Goal: Task Accomplishment & Management: Use online tool/utility

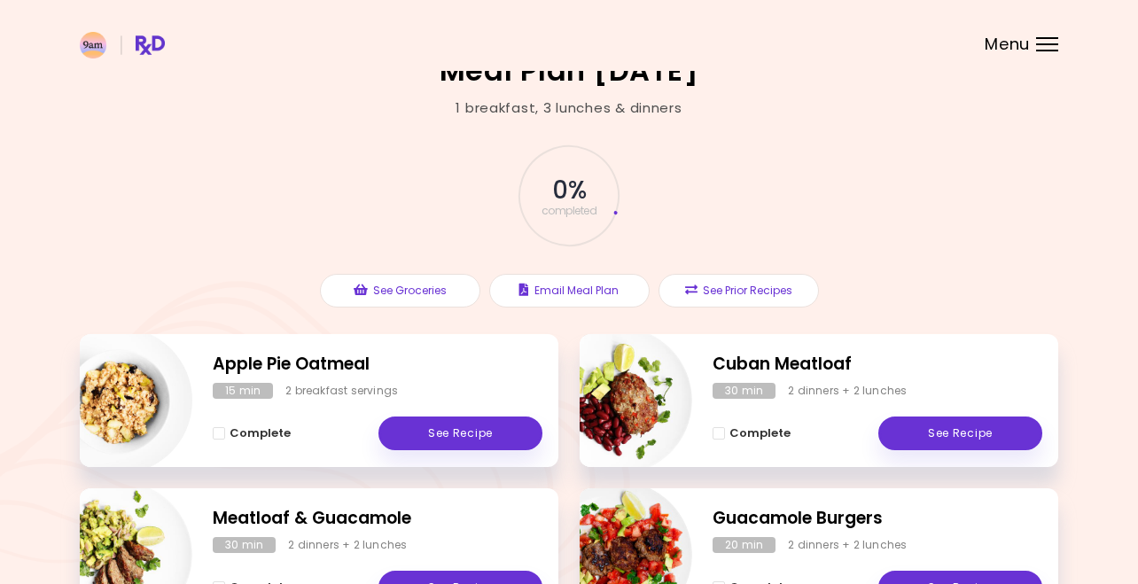
scroll to position [21, 0]
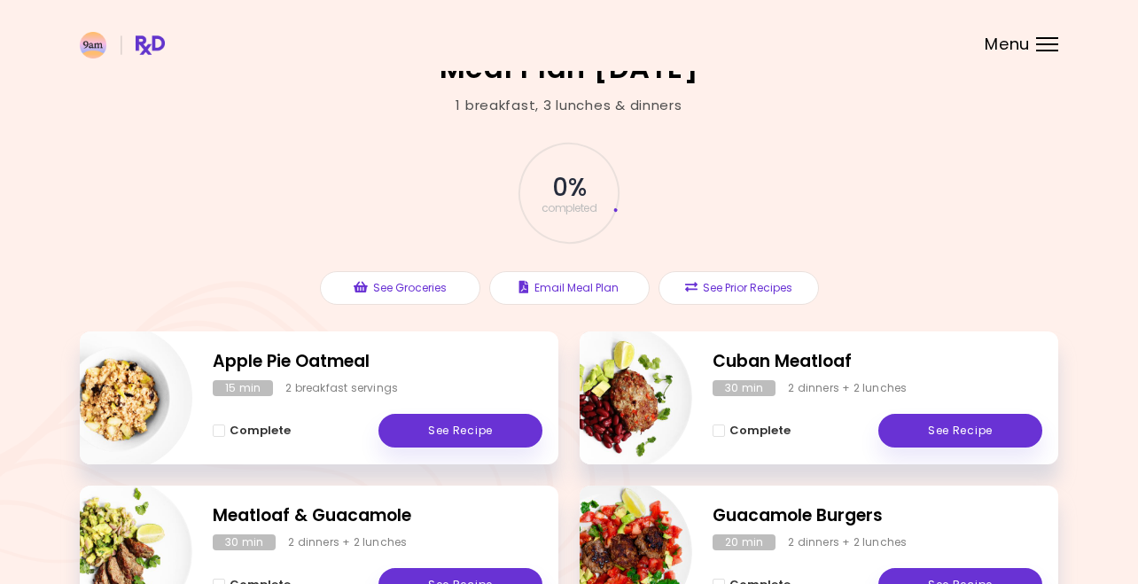
click at [640, 392] on img "Info - Cuban Meatloaf" at bounding box center [618, 397] width 147 height 147
select select "*"
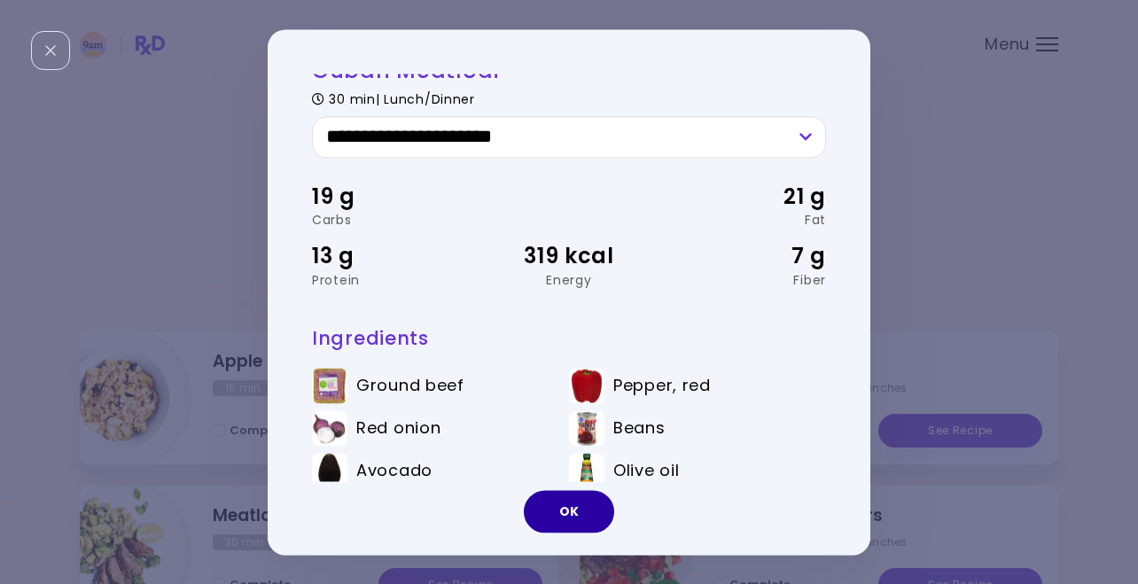
click at [565, 511] on button "OK" at bounding box center [569, 511] width 90 height 43
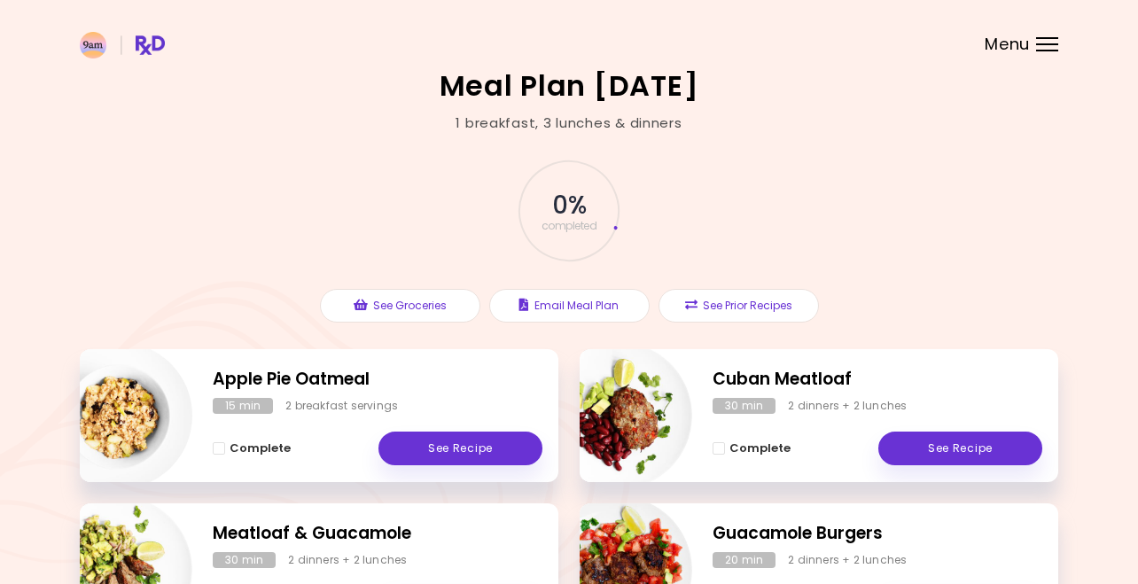
scroll to position [0, 0]
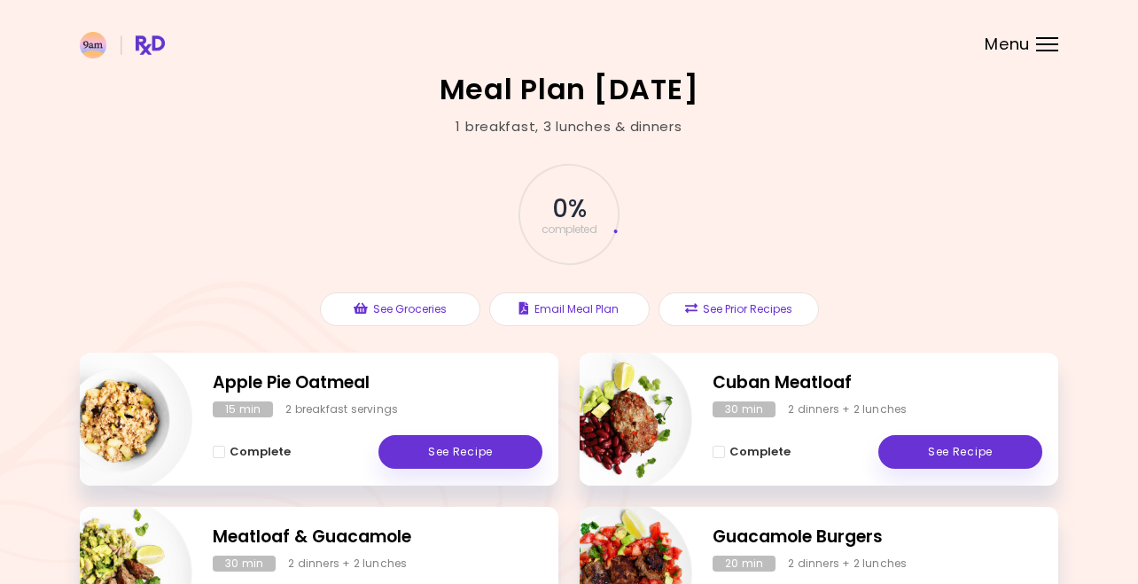
click at [1028, 43] on span "Menu" at bounding box center [1007, 44] width 45 height 16
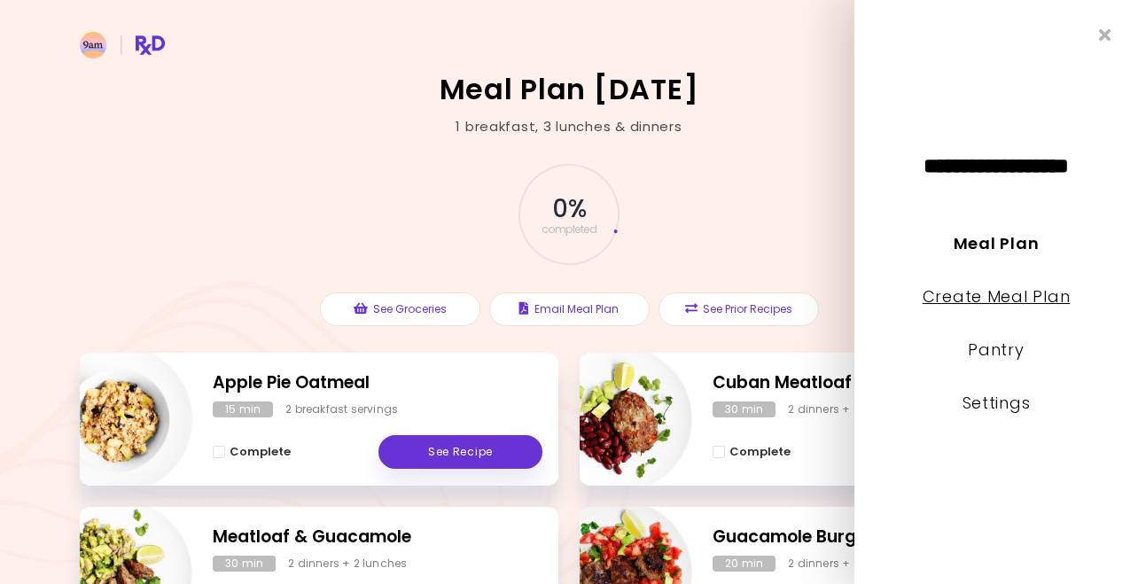
click at [1009, 293] on link "Create Meal Plan" at bounding box center [997, 296] width 148 height 22
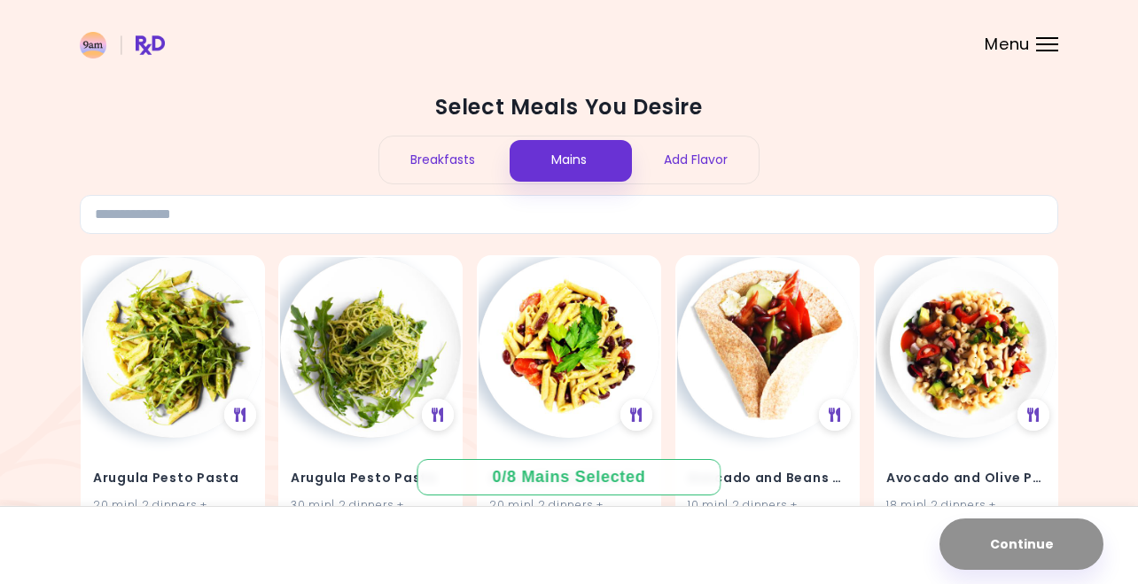
click at [701, 155] on div "Add Flavor" at bounding box center [695, 160] width 127 height 47
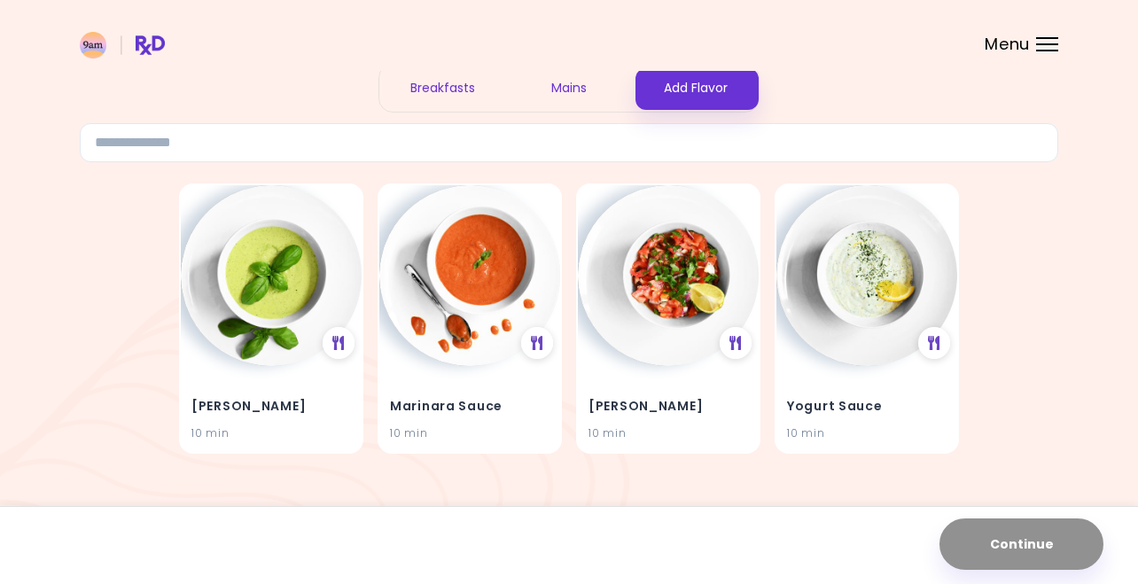
scroll to position [71, 0]
click at [270, 267] on img at bounding box center [271, 274] width 181 height 181
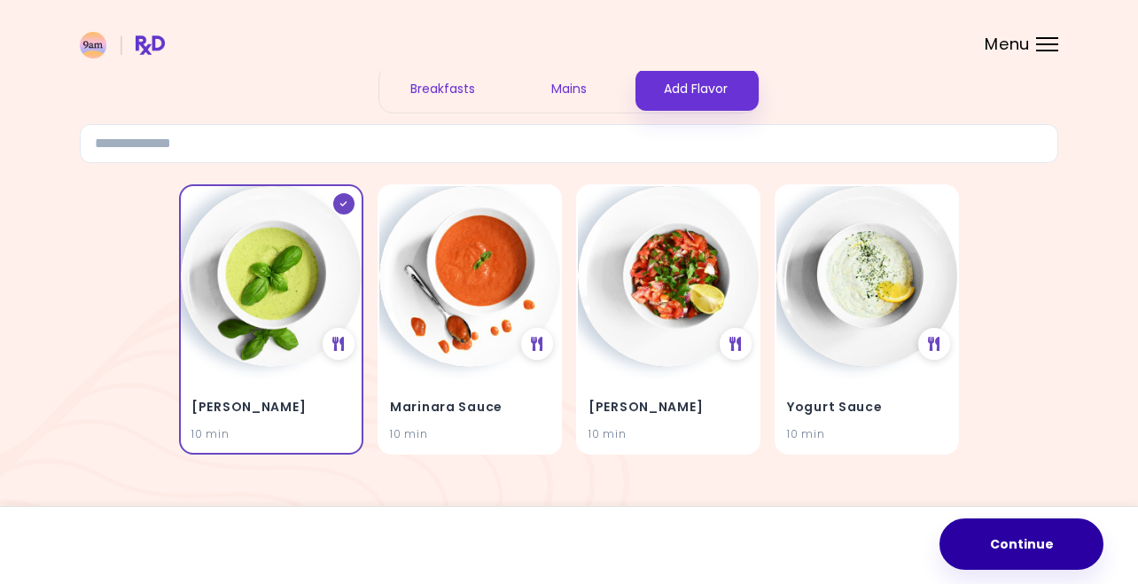
click at [1021, 543] on button "Continue" at bounding box center [1022, 544] width 164 height 51
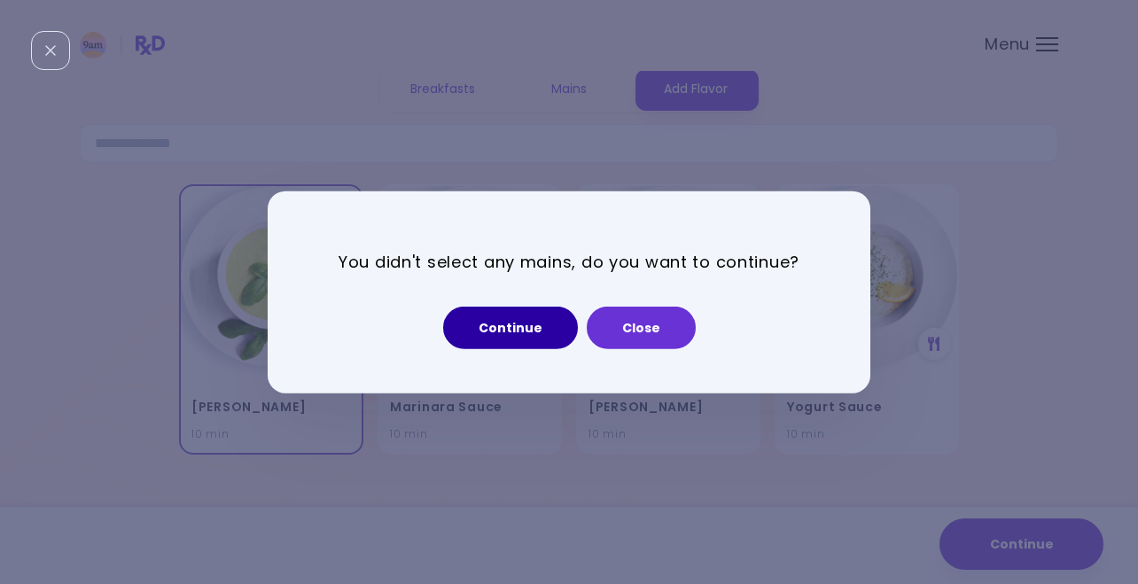
click at [504, 325] on button "Continue" at bounding box center [510, 328] width 135 height 43
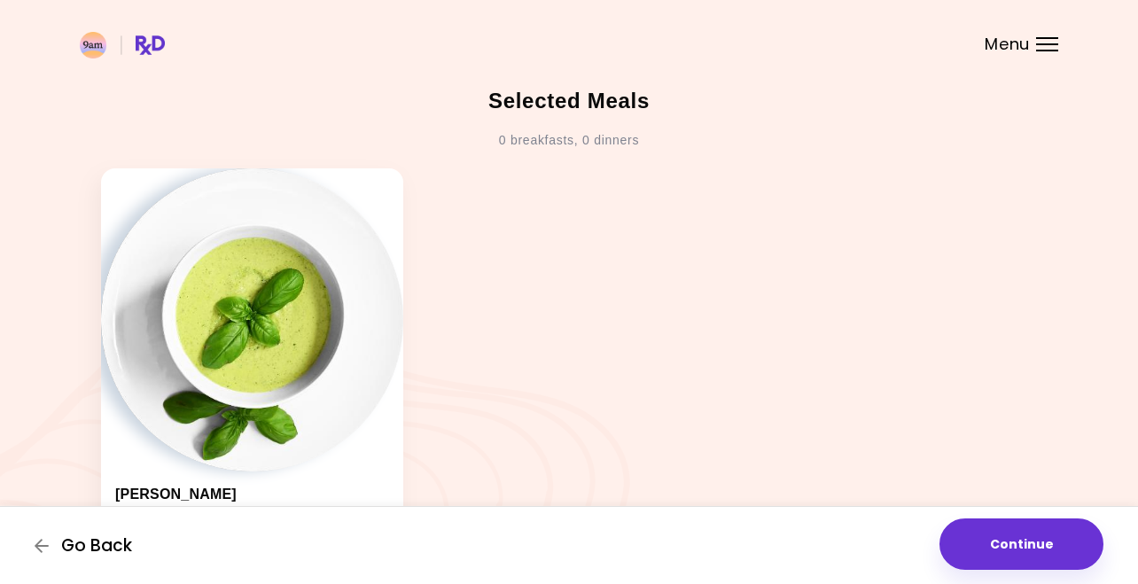
click at [87, 542] on span "Go Back" at bounding box center [96, 546] width 71 height 20
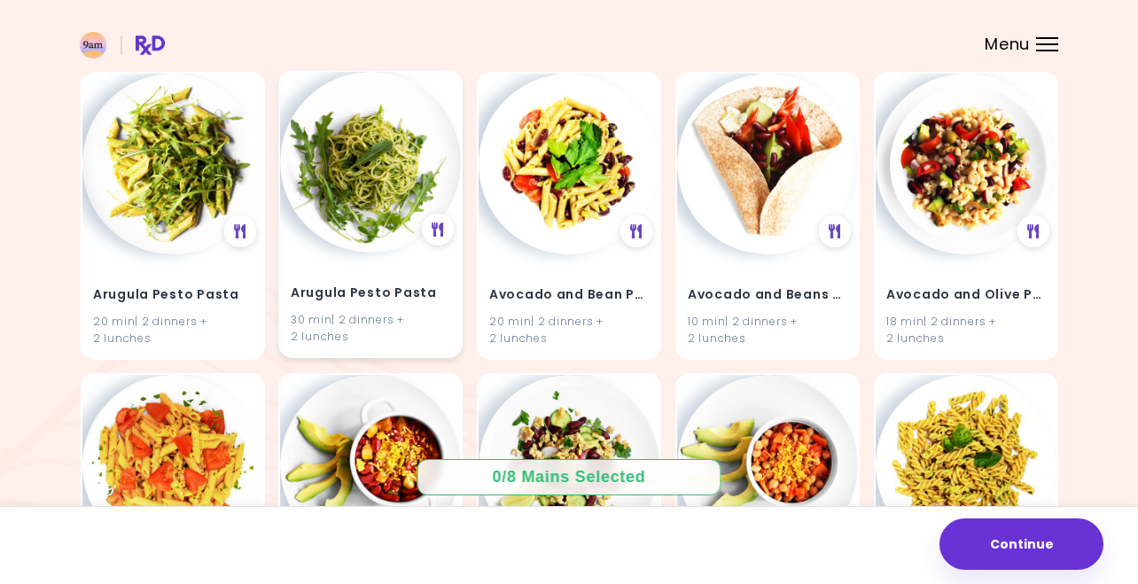
scroll to position [205, 0]
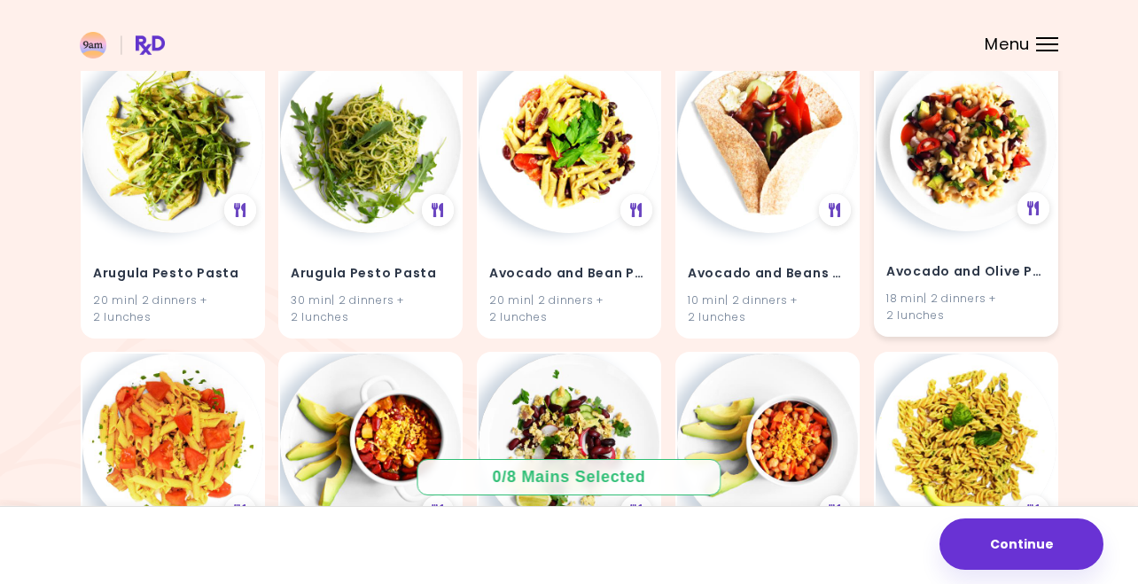
click at [982, 171] on img at bounding box center [966, 141] width 181 height 181
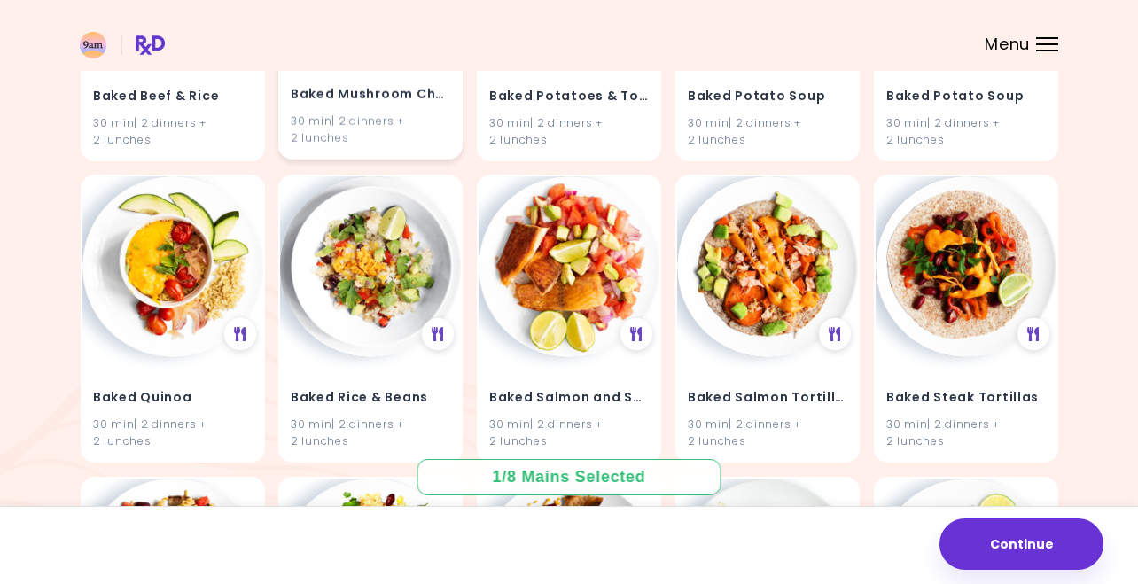
scroll to position [1296, 0]
